Goal: Task Accomplishment & Management: Manage account settings

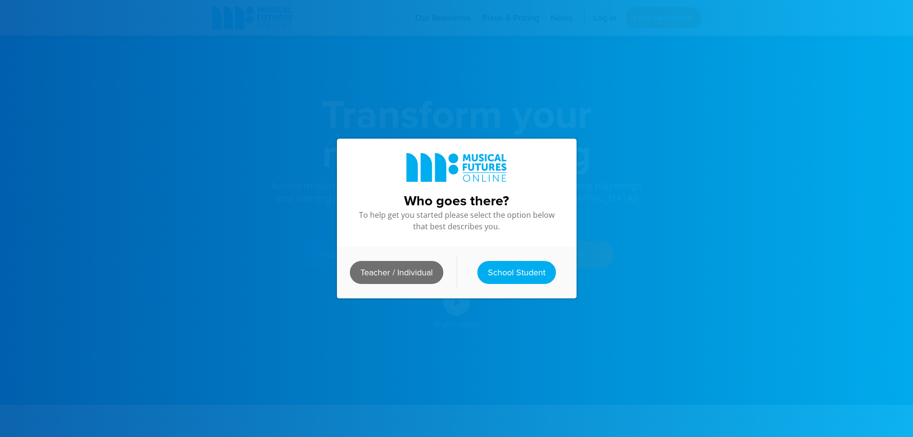
click at [436, 267] on link "Teacher / Individual" at bounding box center [397, 272] width 94 height 23
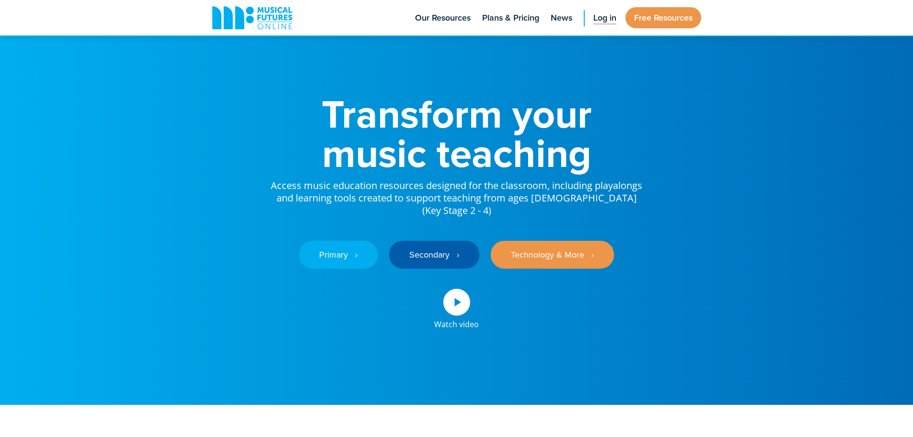
click at [612, 21] on span "Log in" at bounding box center [605, 18] width 23 height 13
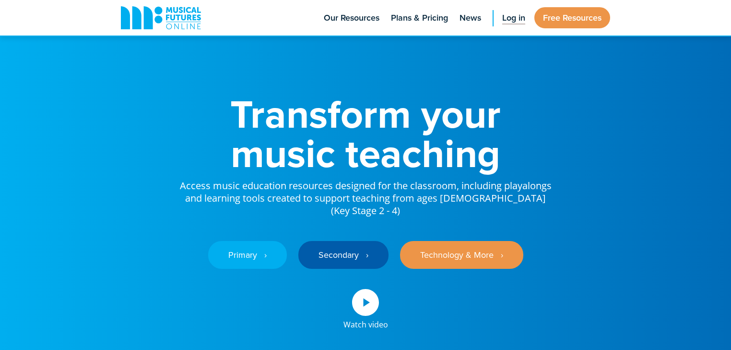
click at [514, 18] on span "Log in" at bounding box center [513, 18] width 23 height 13
